Goal: Find specific page/section: Find specific page/section

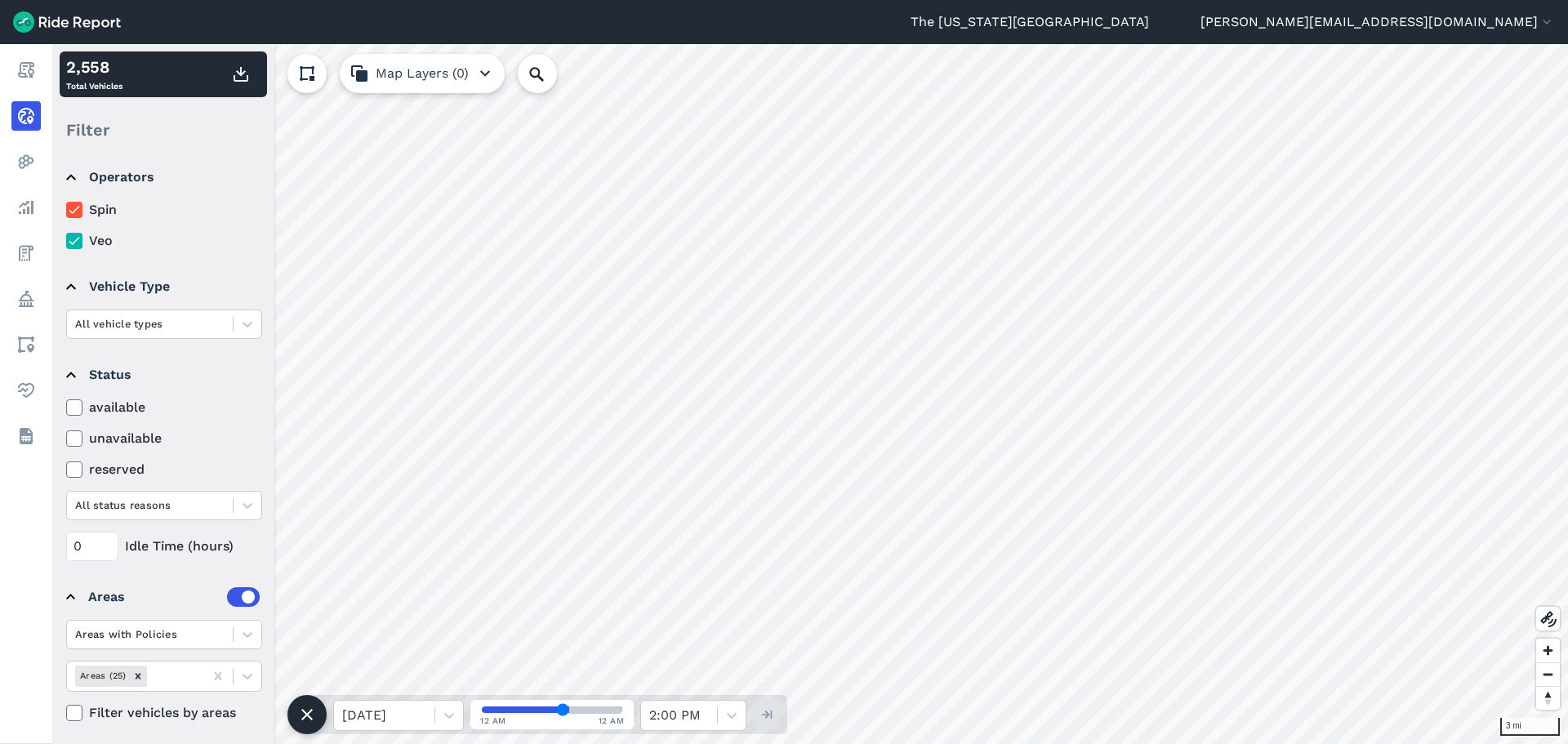
scroll to position [13, 0]
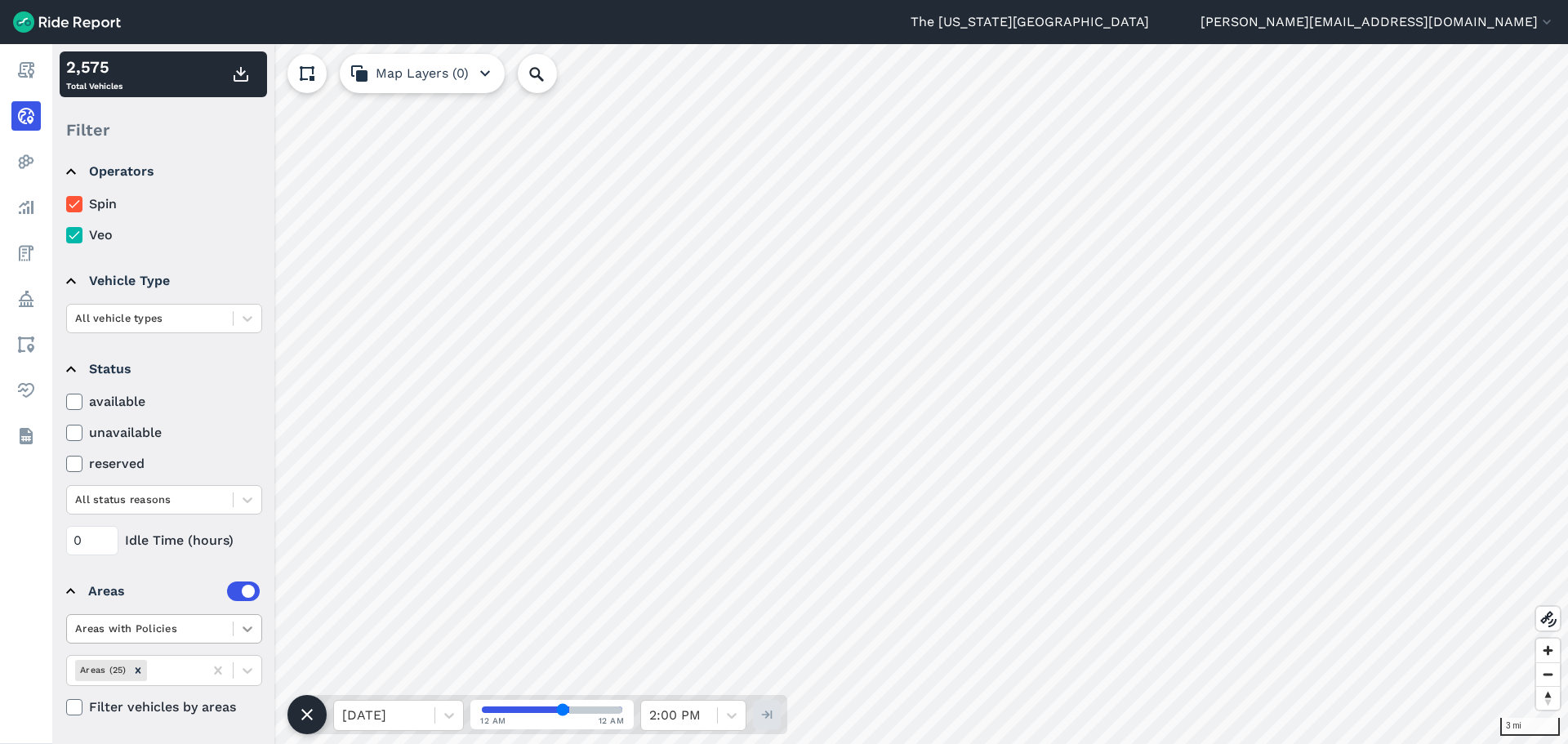
click at [251, 628] on icon at bounding box center [248, 629] width 10 height 6
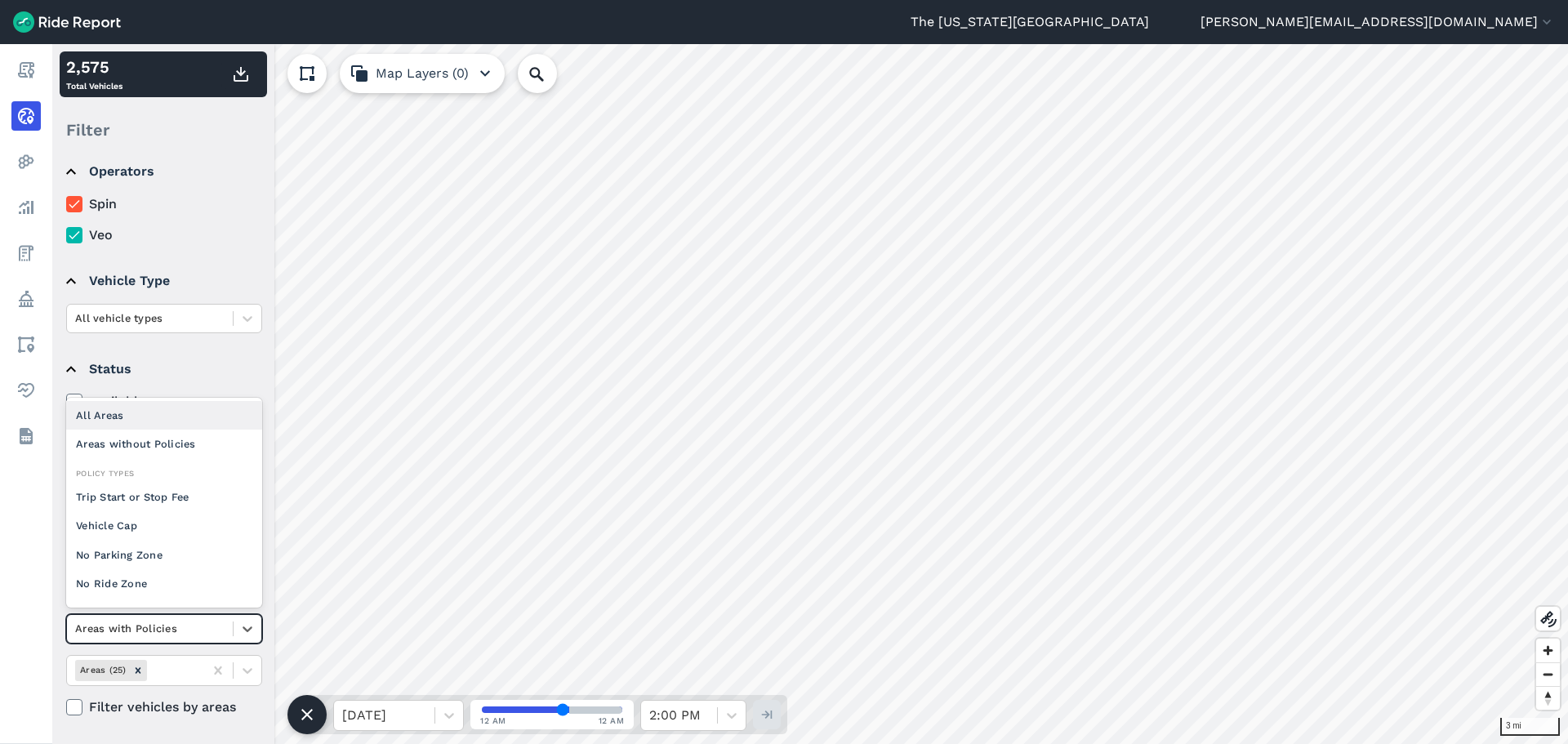
click at [159, 419] on div "All Areas" at bounding box center [164, 416] width 196 height 29
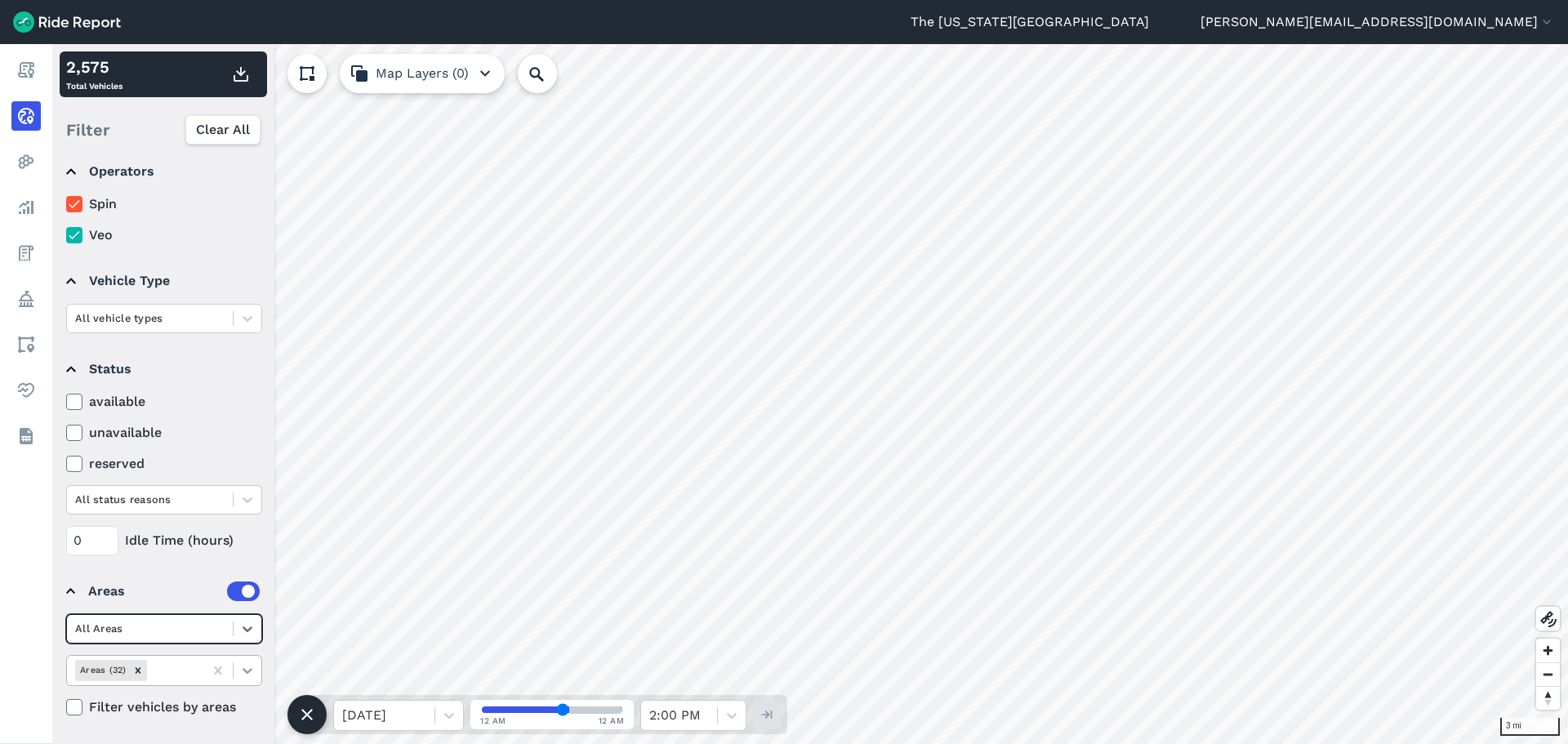
click at [252, 677] on icon at bounding box center [247, 670] width 16 height 16
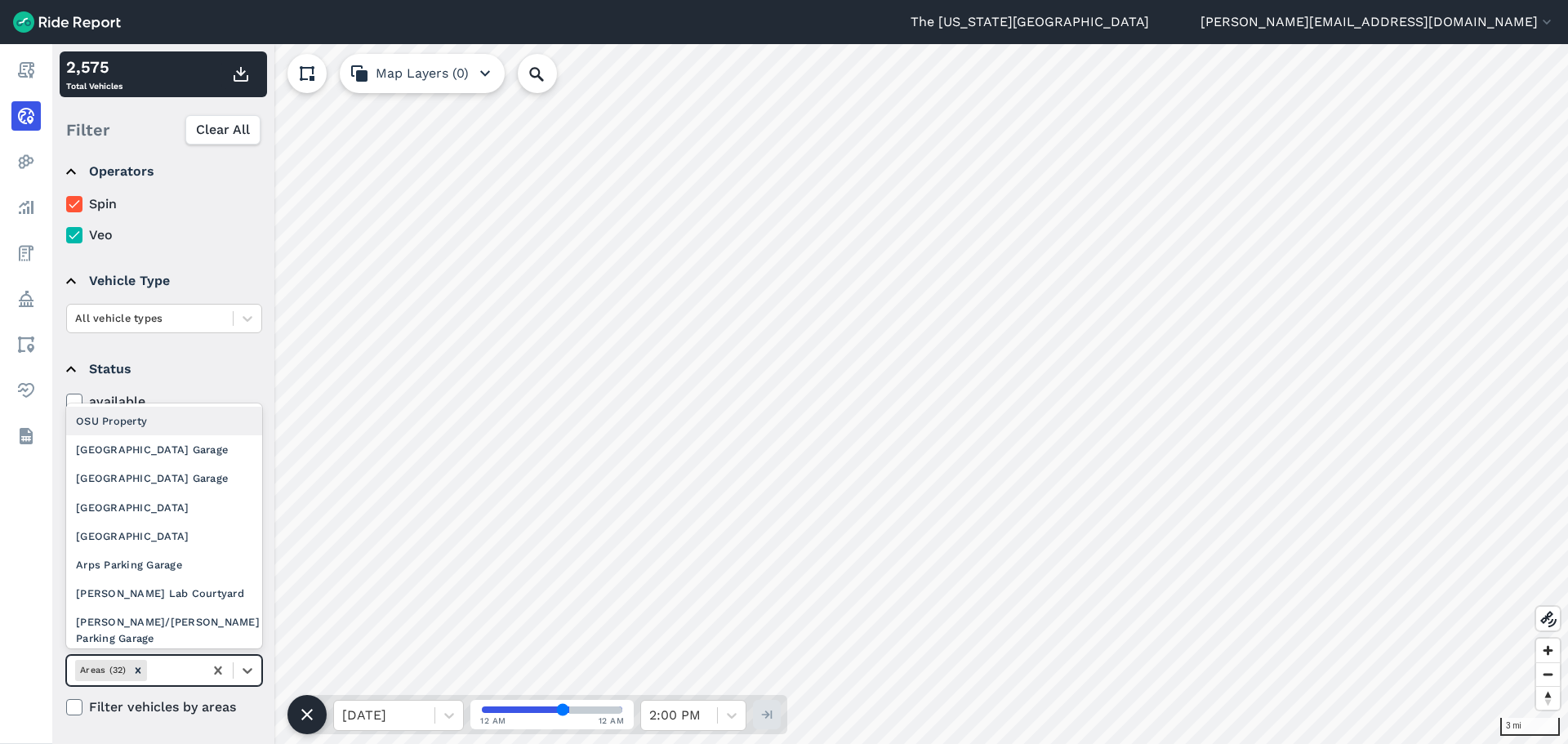
click at [165, 427] on div "OSU Property" at bounding box center [164, 421] width 196 height 29
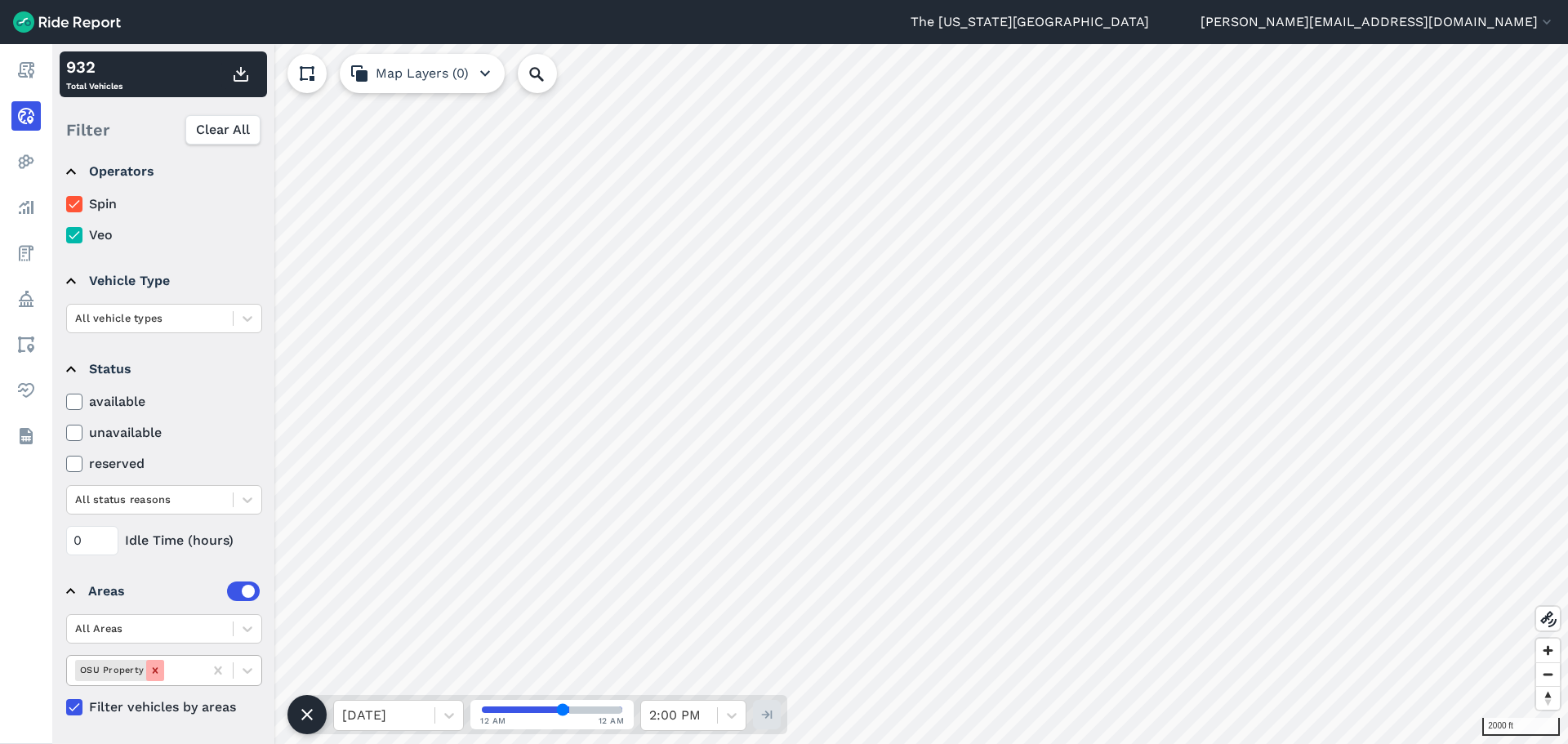
click at [150, 673] on icon "Remove OSU Property" at bounding box center [156, 670] width 12 height 12
click at [243, 664] on icon at bounding box center [247, 670] width 16 height 16
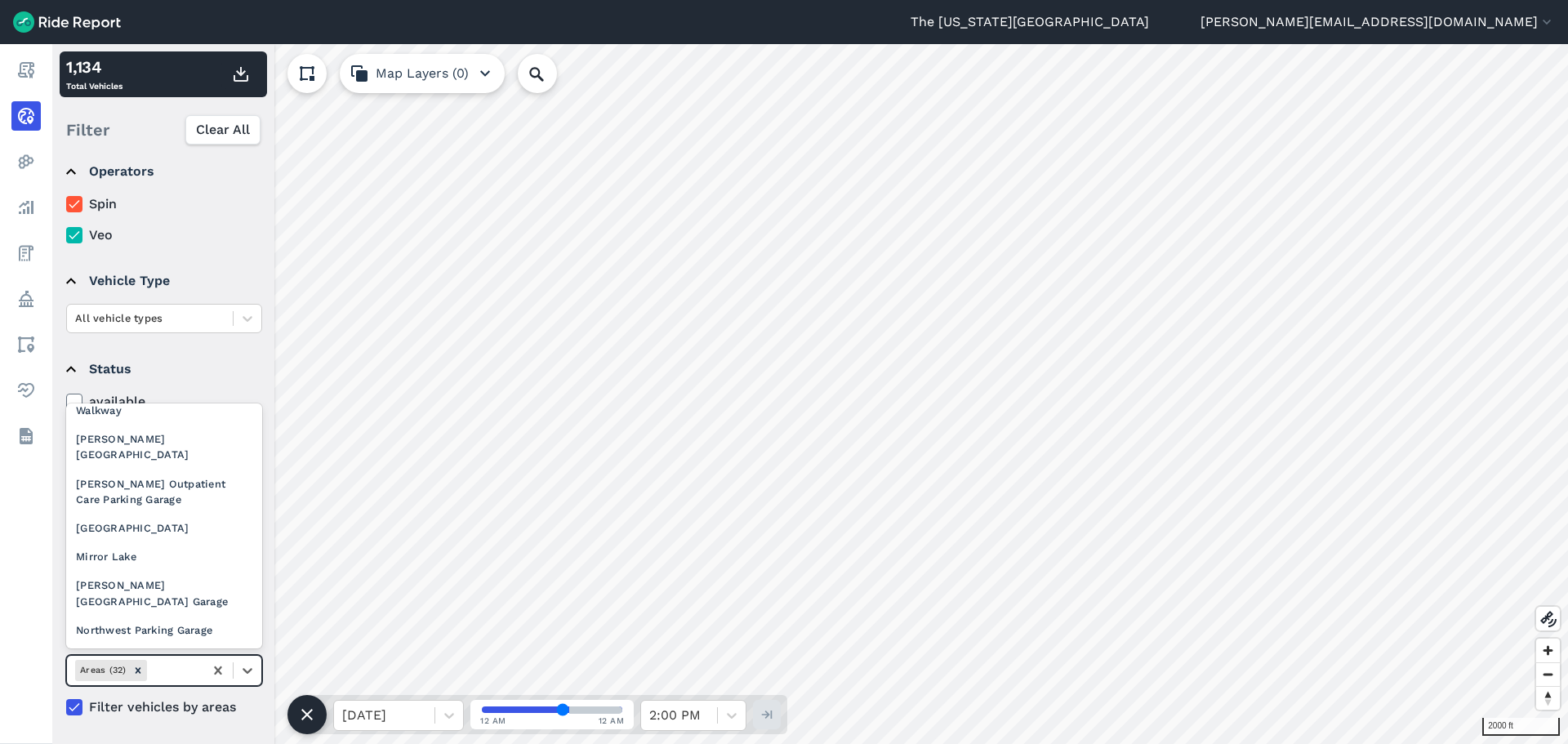
scroll to position [327, 0]
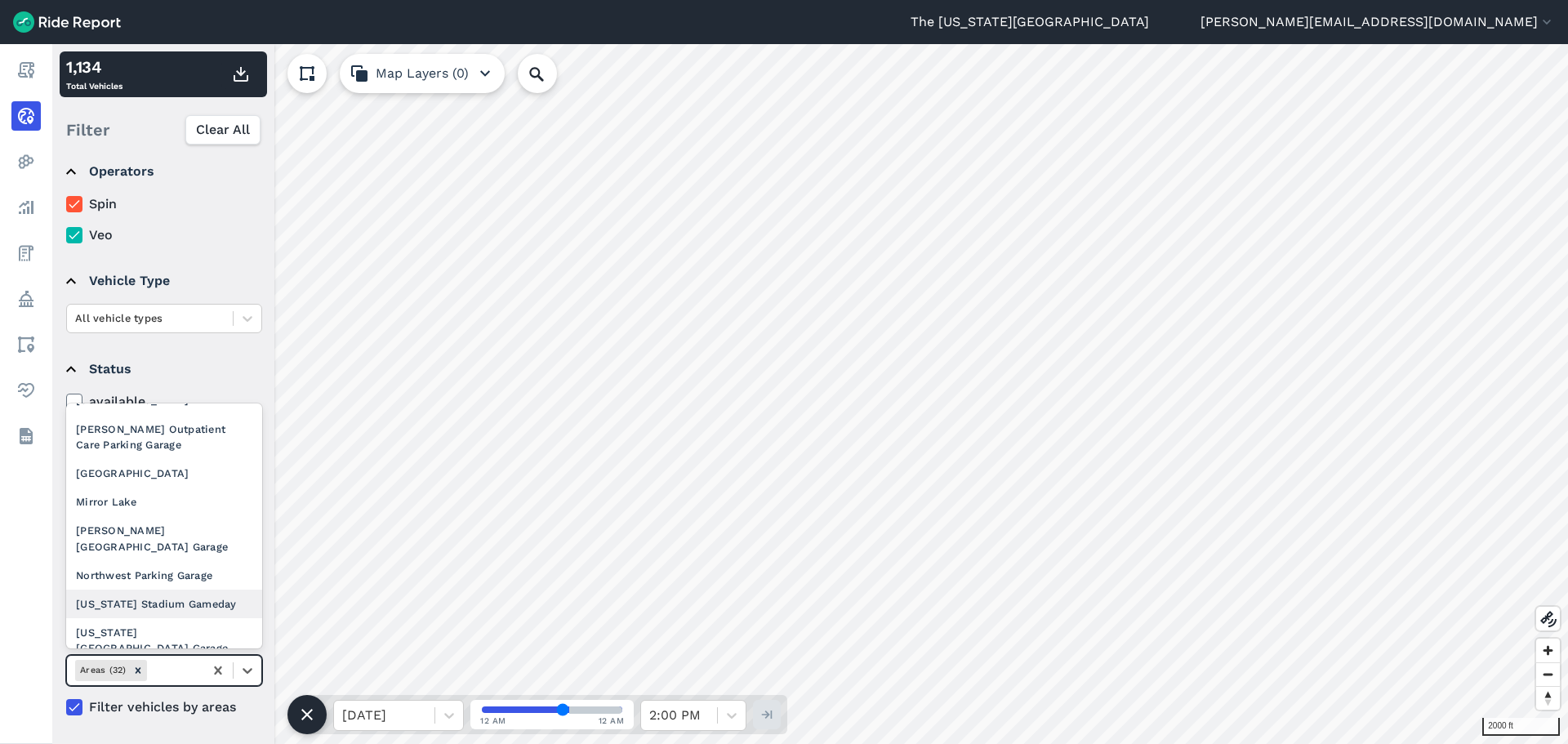
click at [161, 590] on div "[US_STATE] Stadium Gameday" at bounding box center [164, 604] width 196 height 29
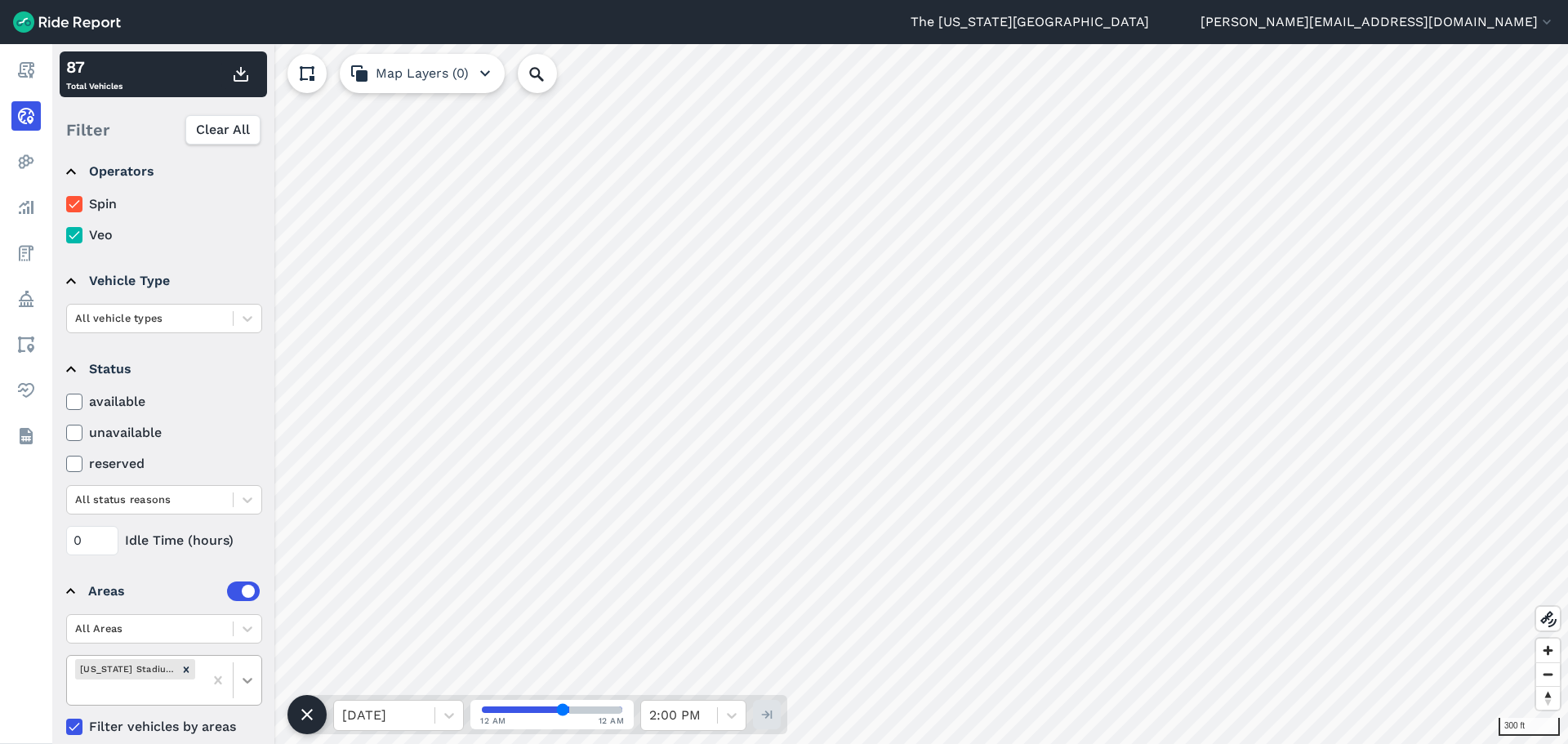
click at [256, 673] on div at bounding box center [247, 680] width 28 height 28
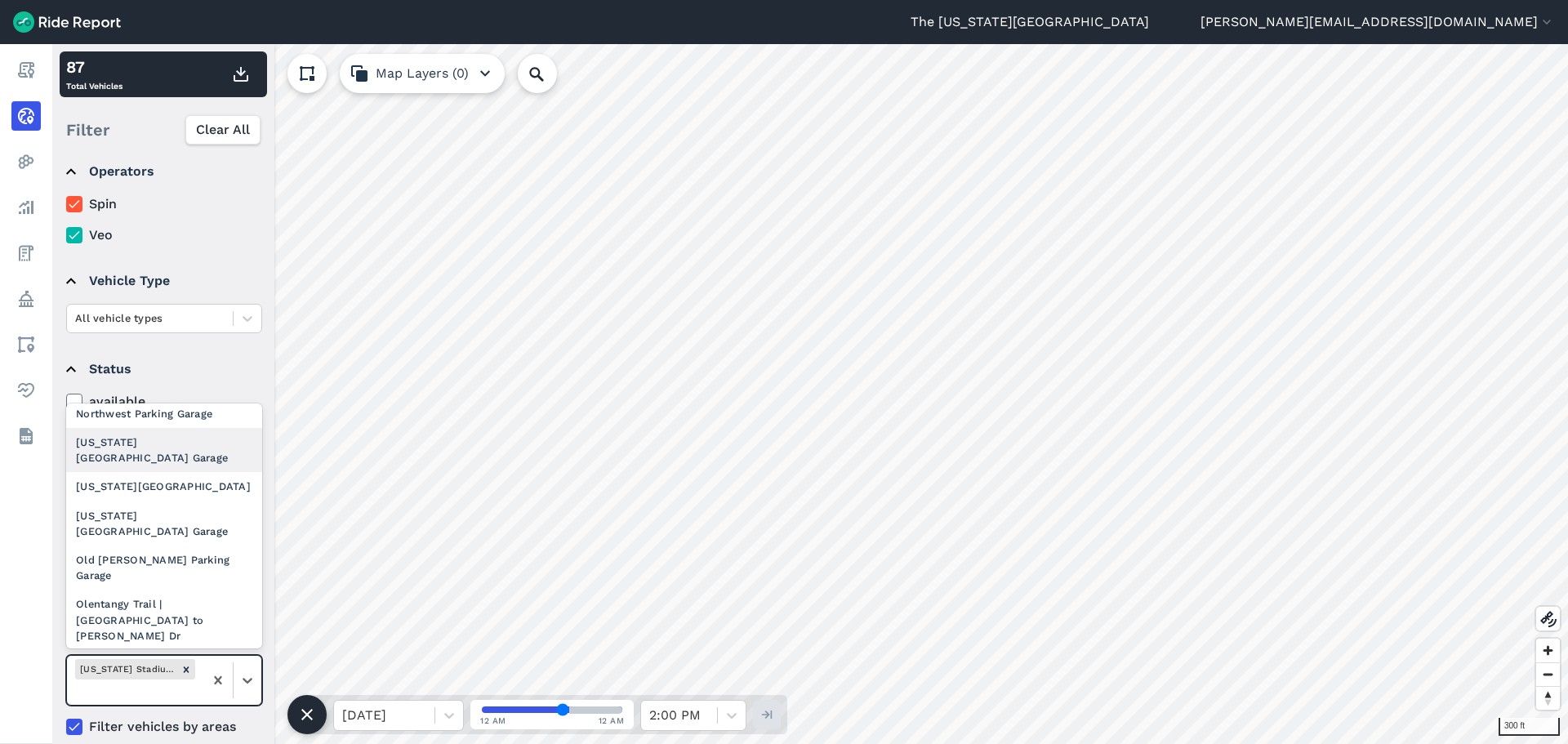
scroll to position [490, 0]
click at [163, 707] on div "[GEOGRAPHIC_DATA][PERSON_NAME] | Ice Rink | ROTC" at bounding box center [164, 736] width 196 height 60
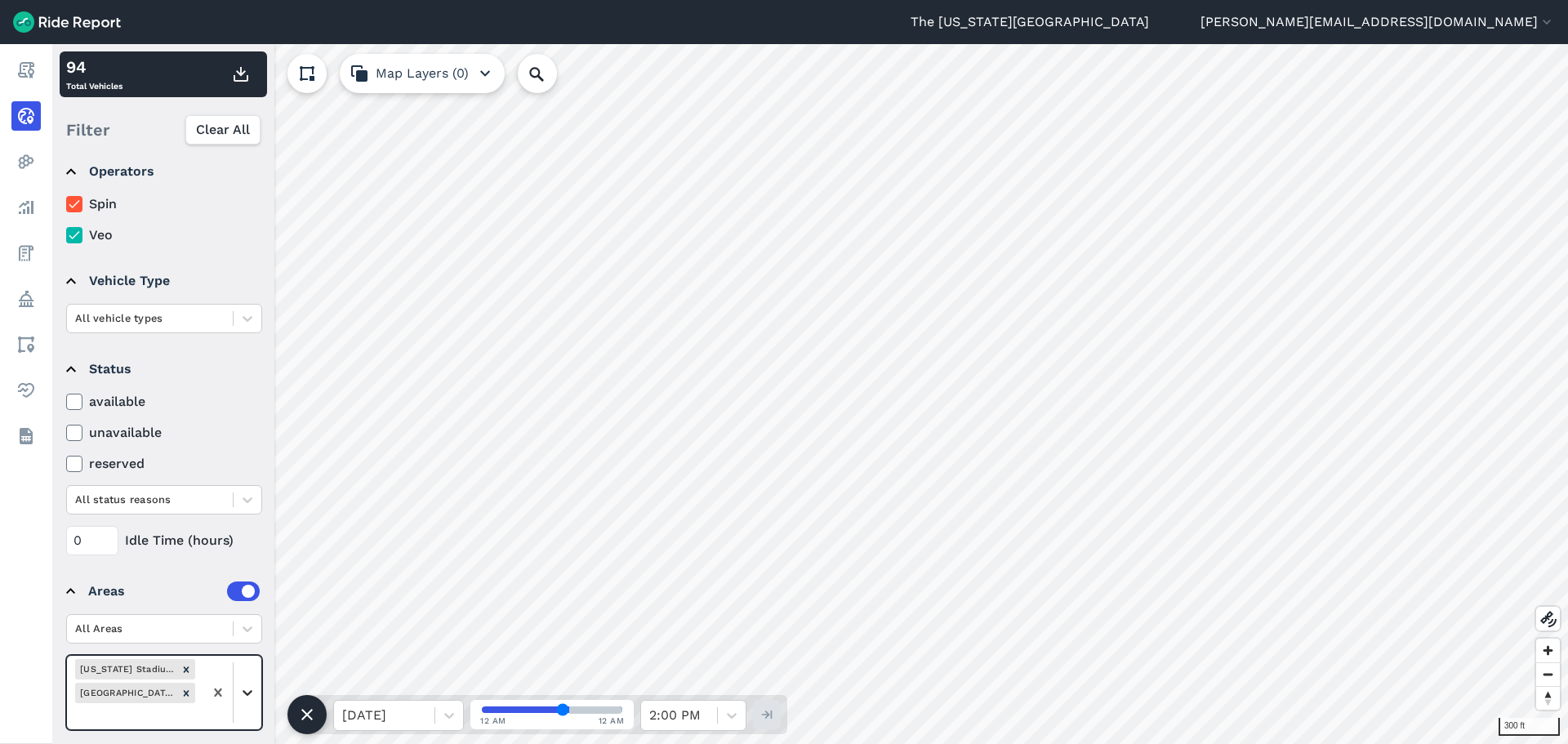
click at [255, 694] on icon at bounding box center [247, 692] width 16 height 16
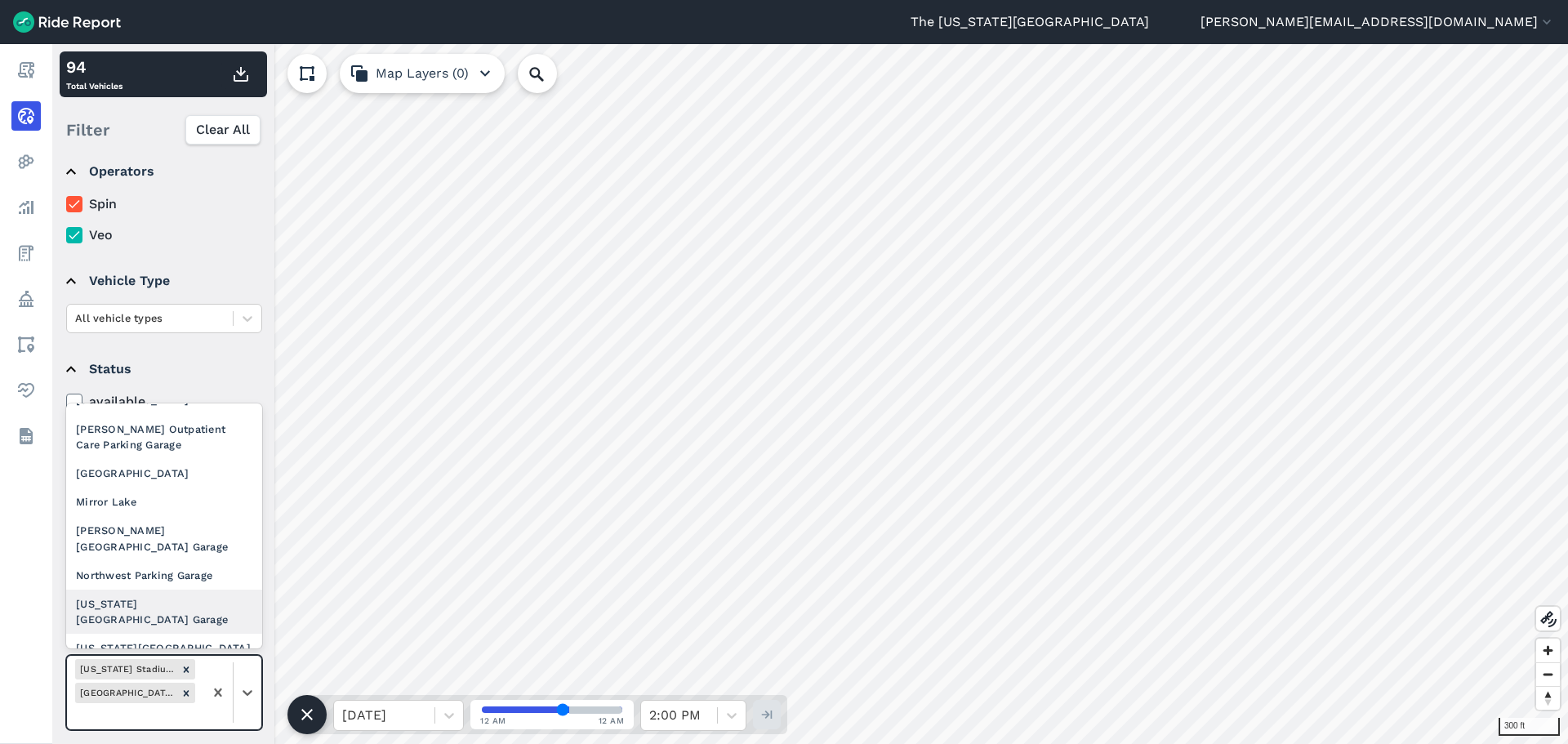
scroll to position [408, 0]
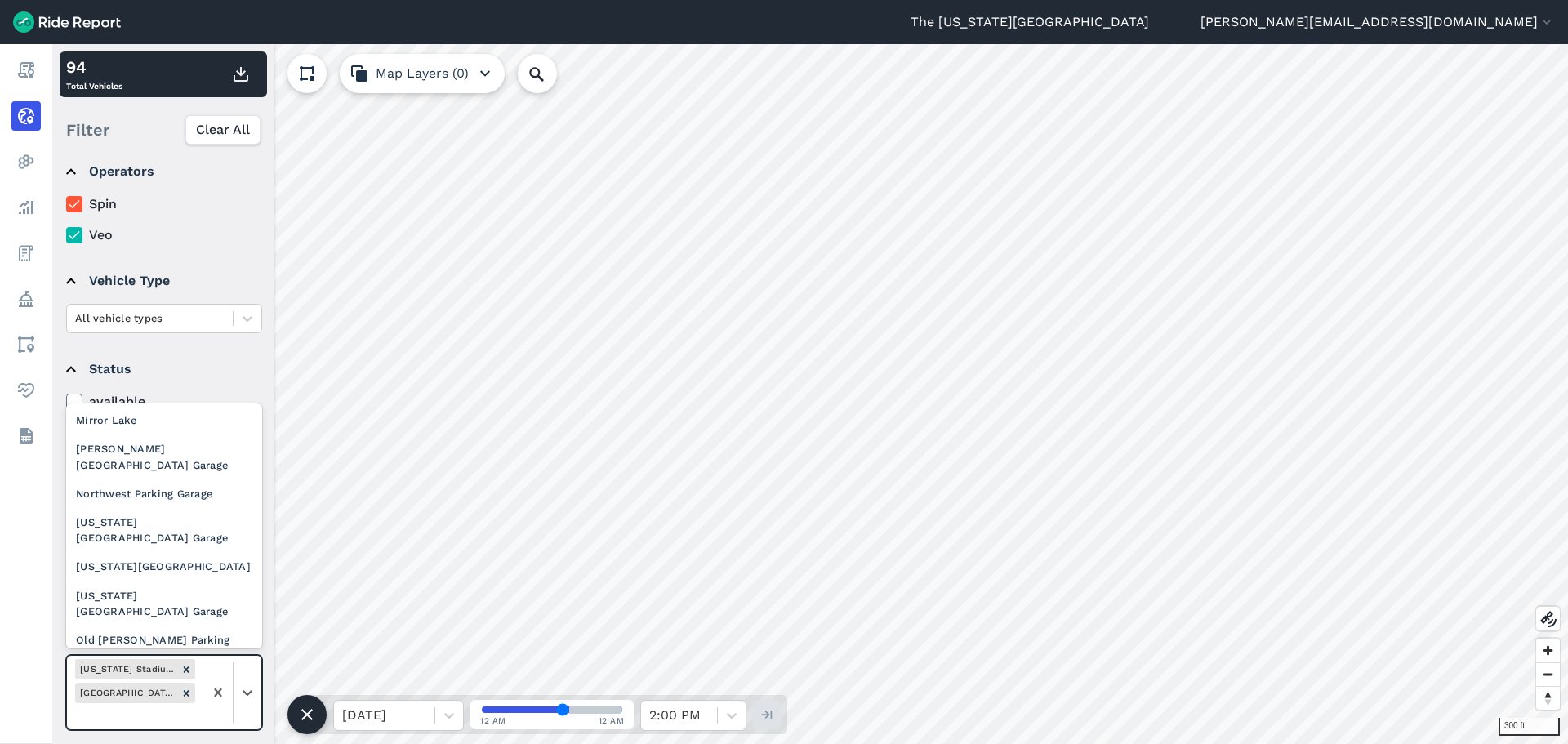
click at [142, 670] on div "Olentangy Trail | [GEOGRAPHIC_DATA] to [PERSON_NAME] Dr" at bounding box center [164, 699] width 196 height 60
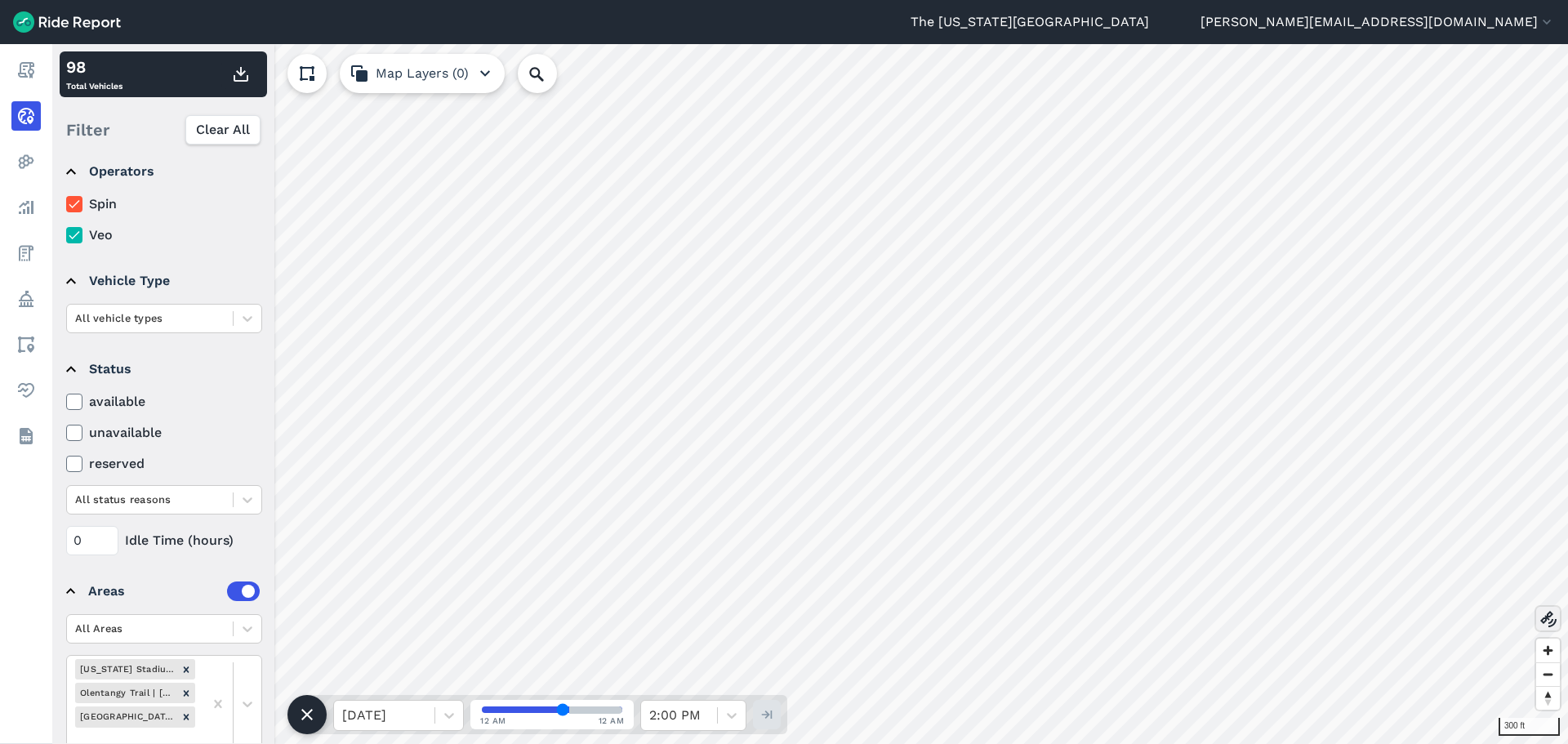
click at [1547, 618] on use at bounding box center [1549, 619] width 16 height 16
click at [1545, 615] on use at bounding box center [1549, 619] width 16 height 16
